Goal: Task Accomplishment & Management: Manage account settings

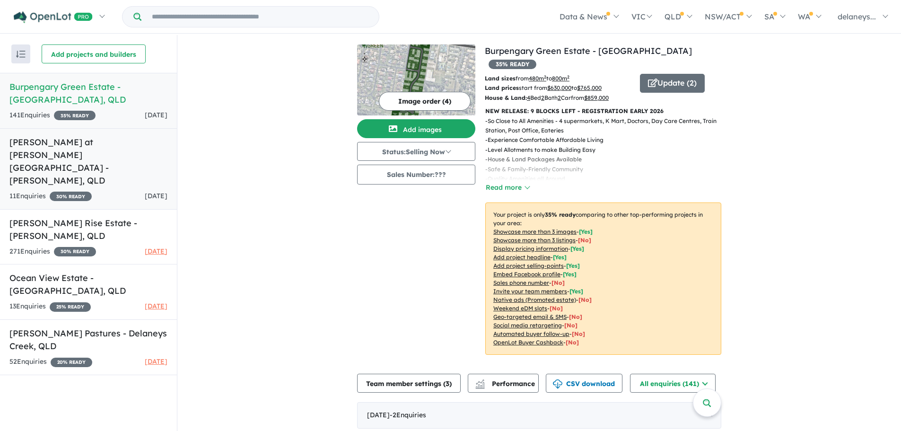
click at [44, 144] on h5 "[PERSON_NAME] at [PERSON_NAME] Estate - [PERSON_NAME] , [GEOGRAPHIC_DATA]" at bounding box center [88, 161] width 158 height 51
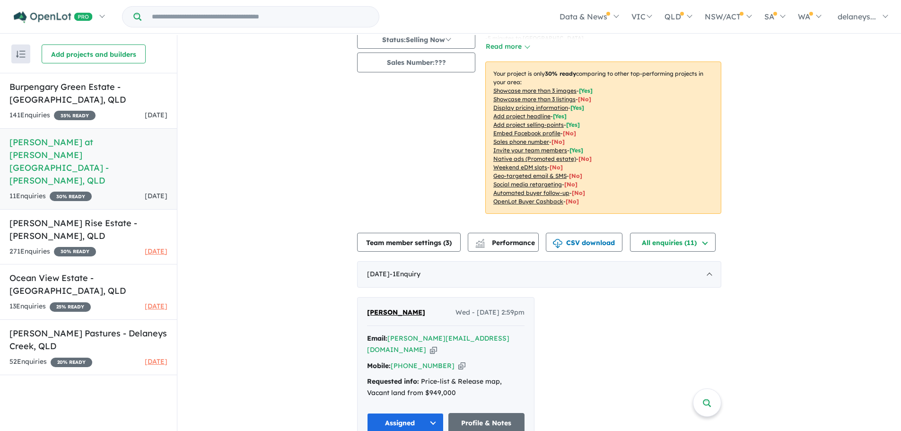
scroll to position [142, 0]
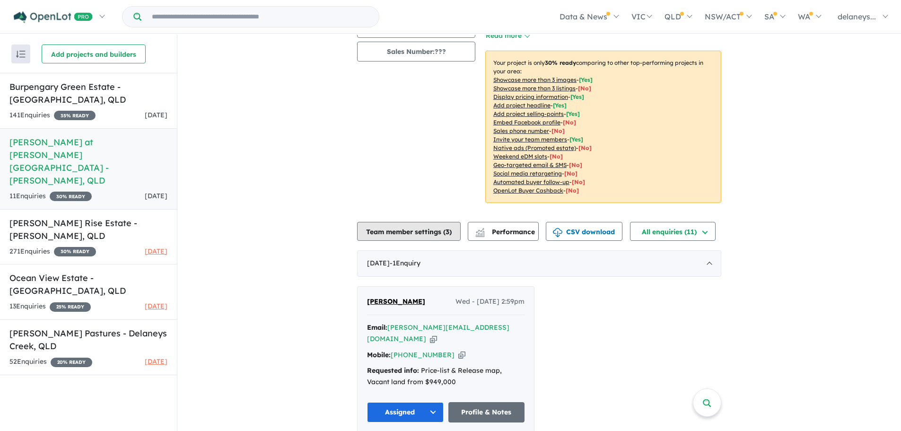
click at [418, 222] on button "Team member settings ( 3 )" at bounding box center [409, 231] width 104 height 19
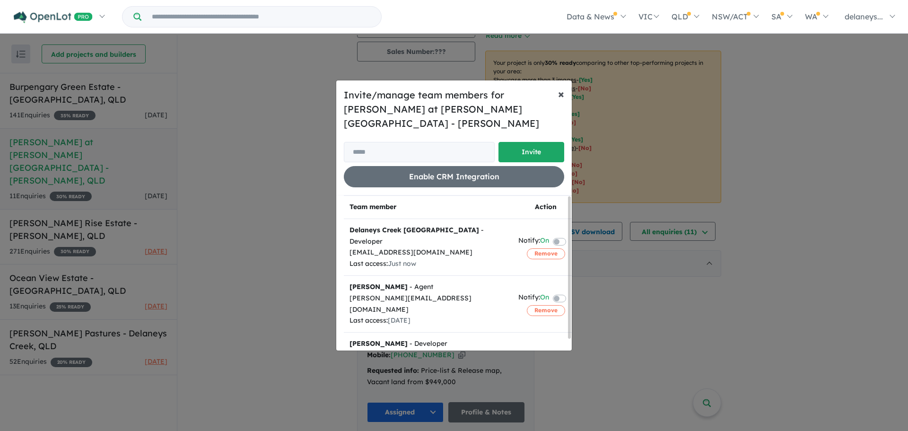
click at [562, 100] on span "×" at bounding box center [561, 94] width 6 height 14
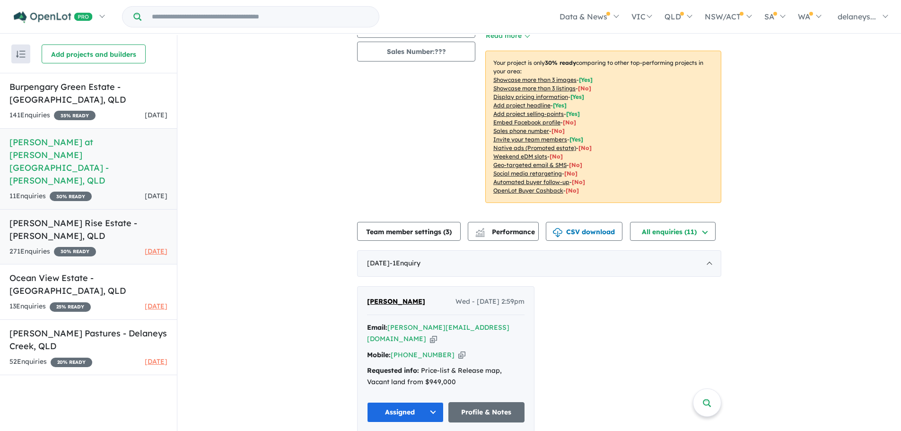
click at [94, 217] on h5 "[PERSON_NAME] Rise Estate - [PERSON_NAME] , [GEOGRAPHIC_DATA]" at bounding box center [88, 230] width 158 height 26
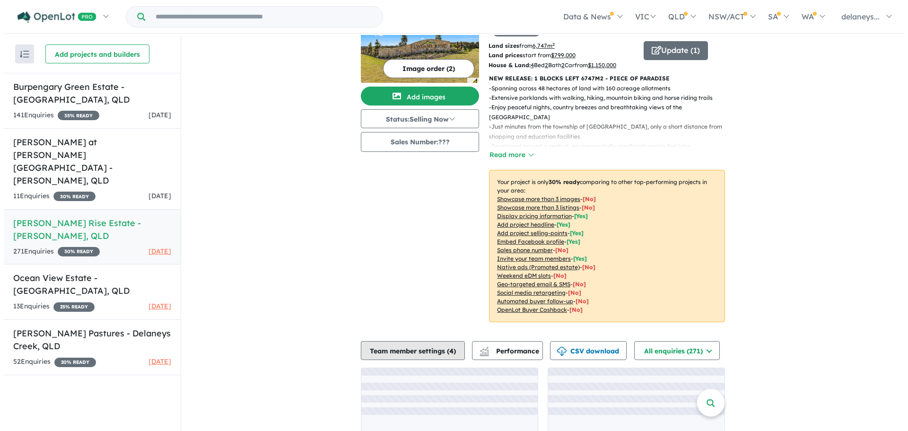
scroll to position [47, 0]
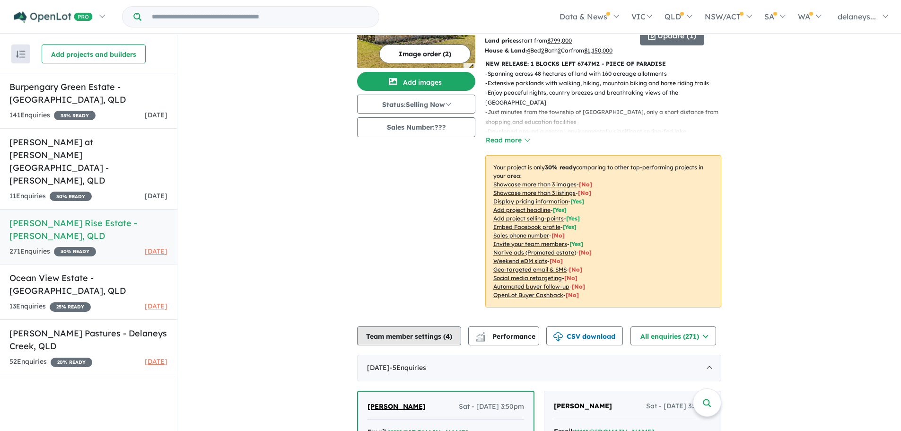
click at [395, 326] on button "Team member settings ( 4 )" at bounding box center [409, 335] width 104 height 19
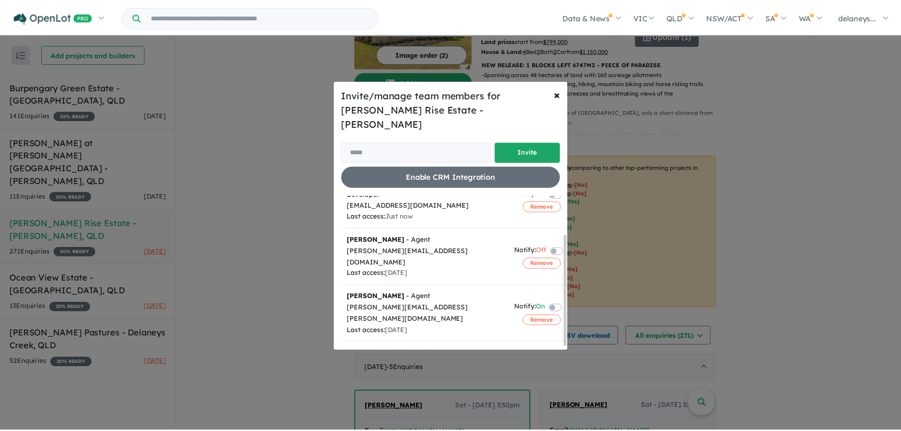
scroll to position [58, 0]
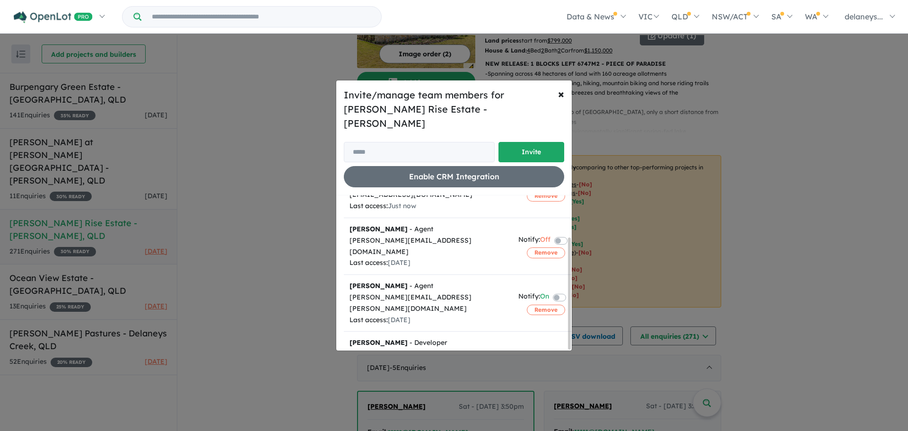
click at [260, 269] on div "Invite/manage team members for [PERSON_NAME] Rise Estate - [PERSON_NAME] Invite…" at bounding box center [454, 215] width 908 height 431
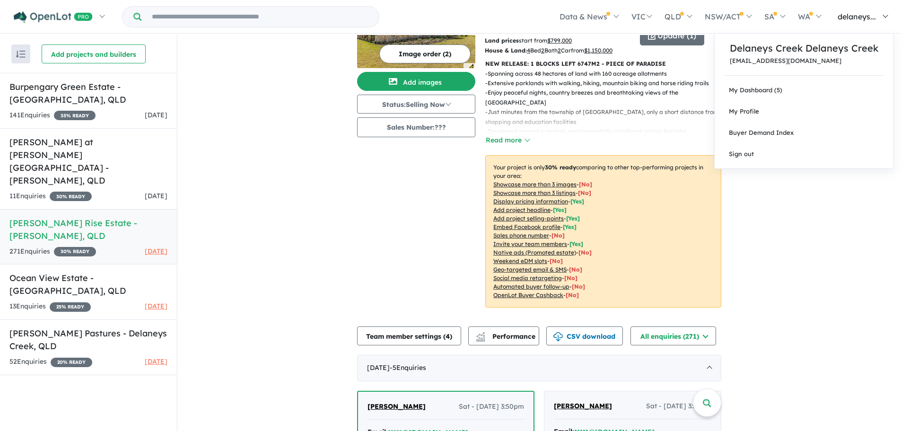
click at [855, 23] on link "delaneys..." at bounding box center [860, 16] width 67 height 33
click at [745, 151] on link "Sign out" at bounding box center [804, 153] width 179 height 21
